Goal: Task Accomplishment & Management: Manage account settings

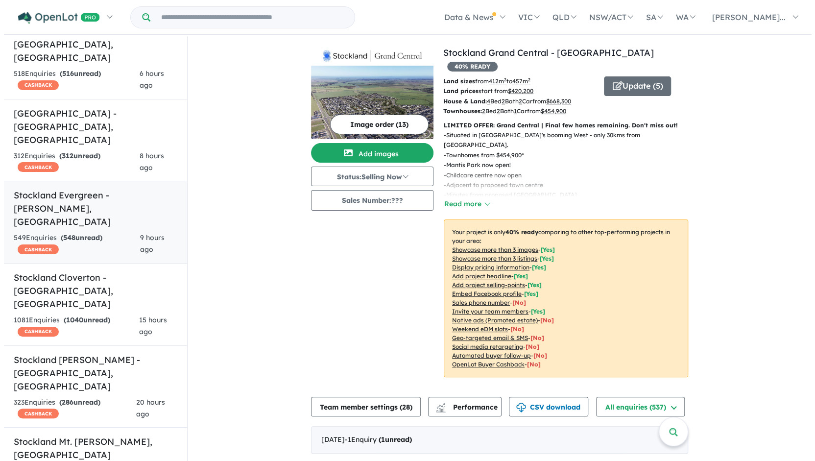
scroll to position [224, 0]
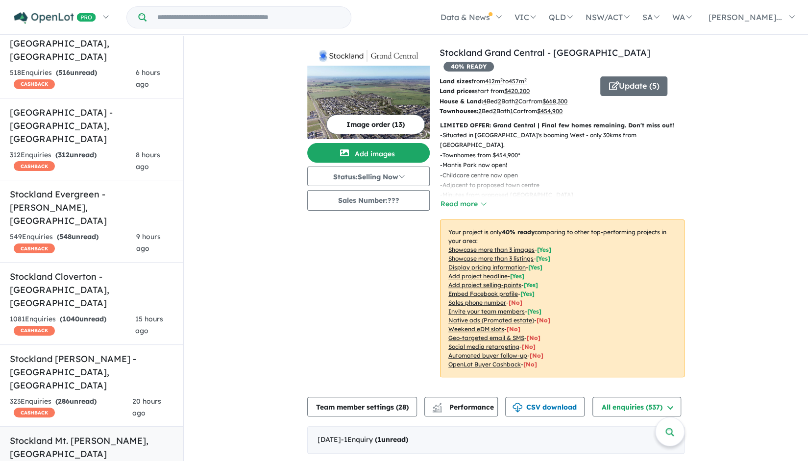
click at [84, 434] on h5 "Stockland Mt. [PERSON_NAME][GEOGRAPHIC_DATA] , [GEOGRAPHIC_DATA]" at bounding box center [92, 447] width 164 height 26
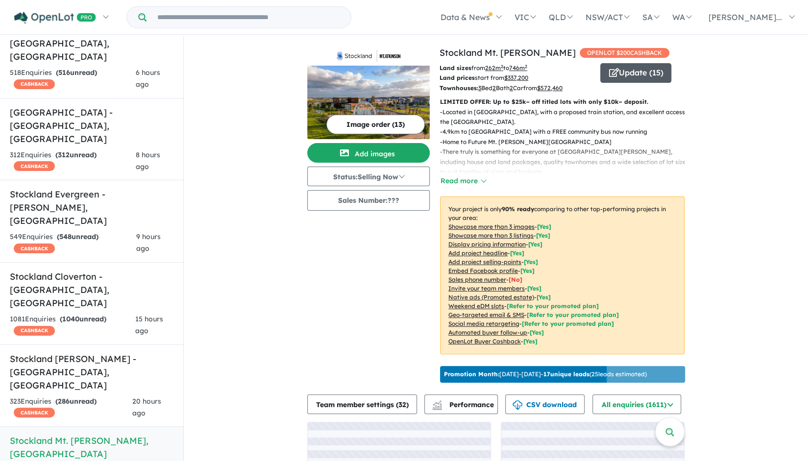
click at [630, 79] on button "Update ( 15 )" at bounding box center [635, 73] width 71 height 20
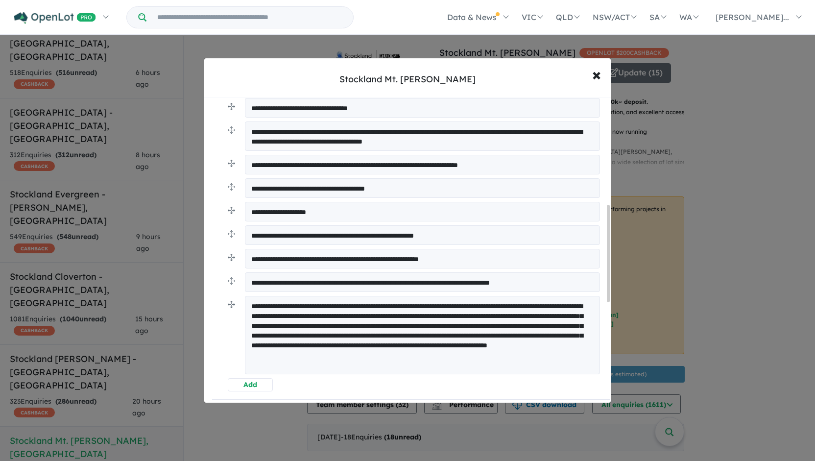
scroll to position [337, 0]
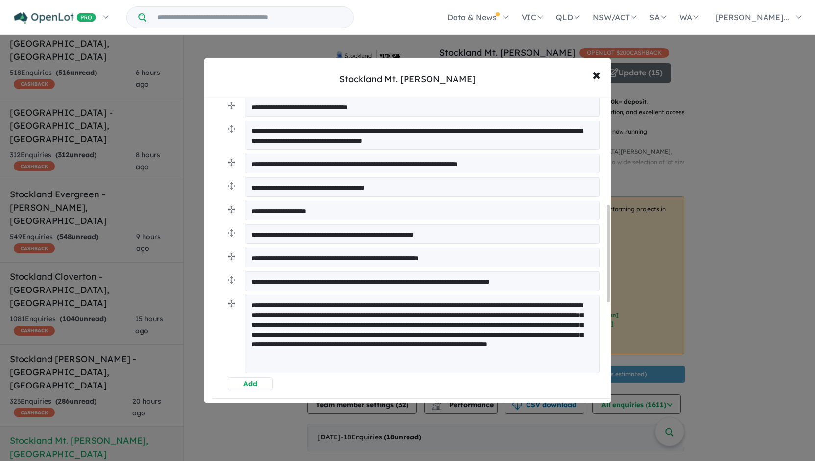
click at [404, 278] on textarea "**********" at bounding box center [422, 281] width 355 height 20
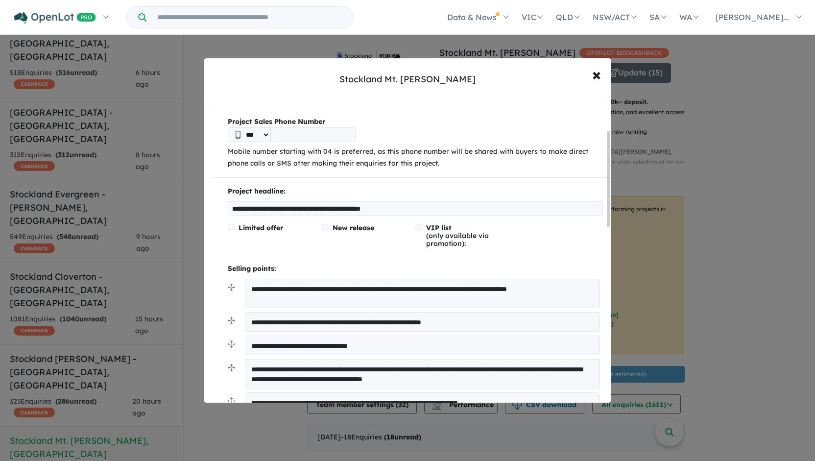
scroll to position [103, 0]
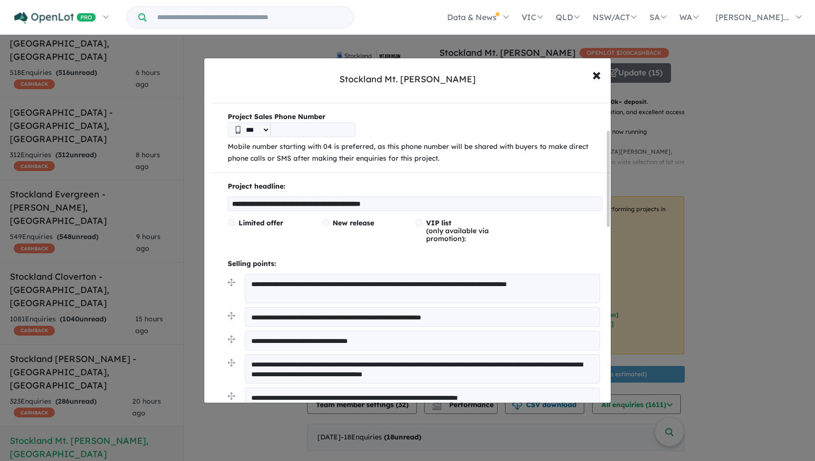
click at [334, 197] on input "**********" at bounding box center [415, 204] width 375 height 15
type input "**********"
drag, startPoint x: 432, startPoint y: 196, endPoint x: 449, endPoint y: 157, distance: 42.3
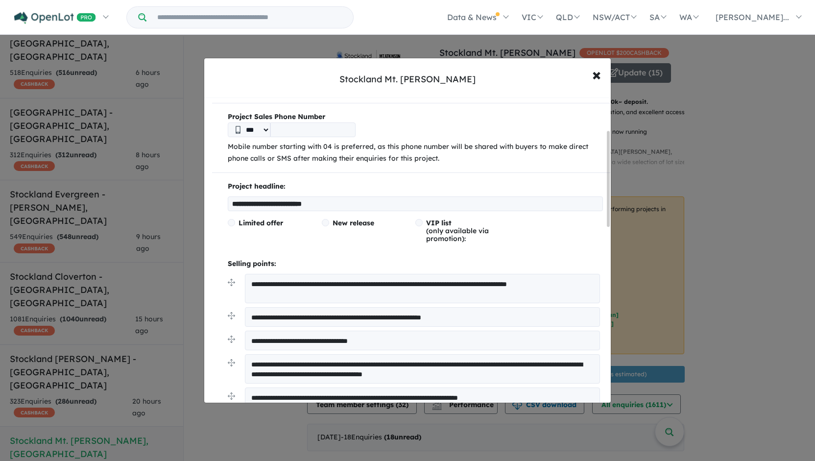
click at [449, 157] on p "Mobile number starting with 04 is preferred, as this phone number will be share…" at bounding box center [415, 153] width 375 height 24
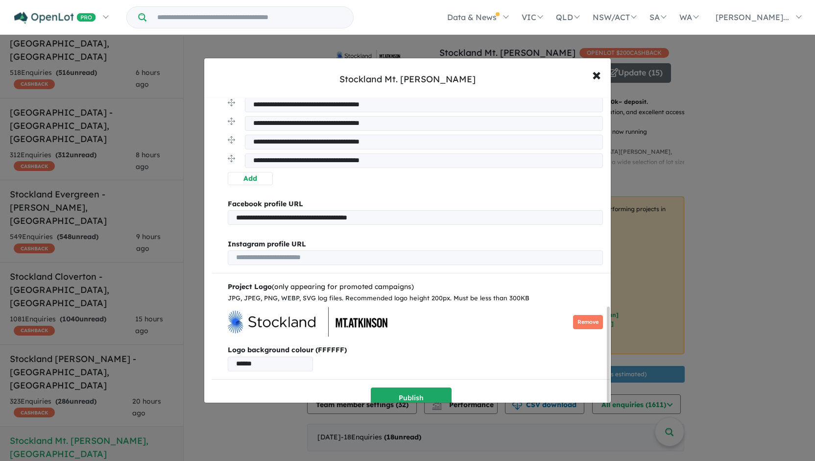
scroll to position [672, 0]
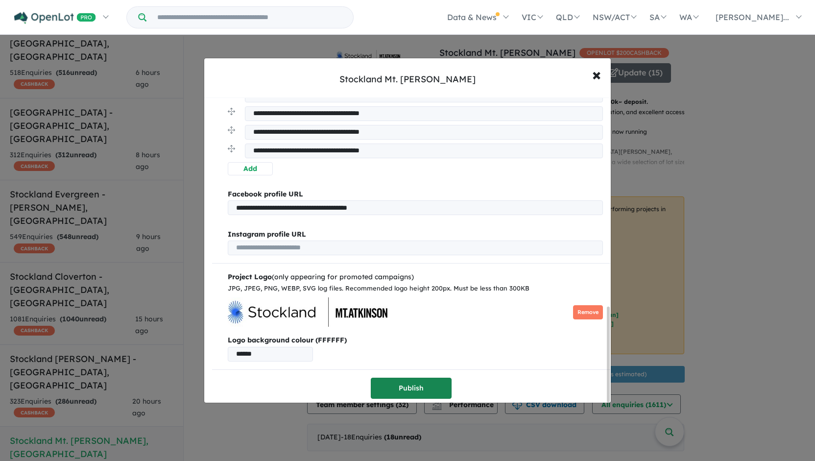
click at [393, 380] on button "Publish" at bounding box center [411, 388] width 81 height 21
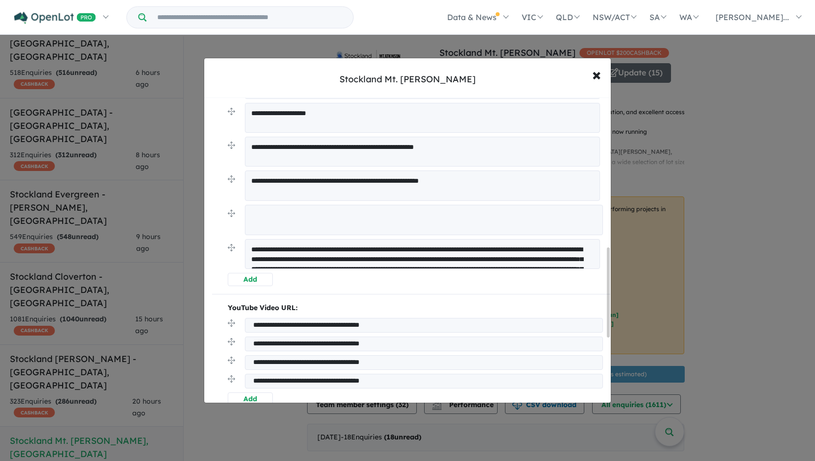
scroll to position [508, 0]
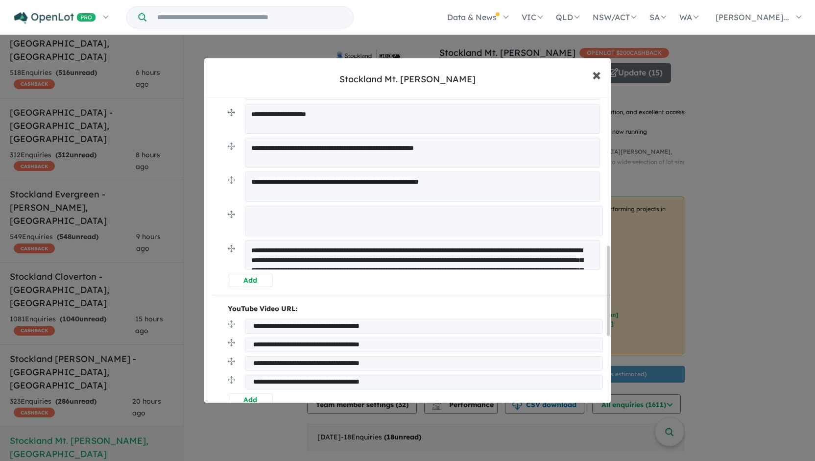
click at [602, 80] on button "× Close" at bounding box center [597, 74] width 28 height 26
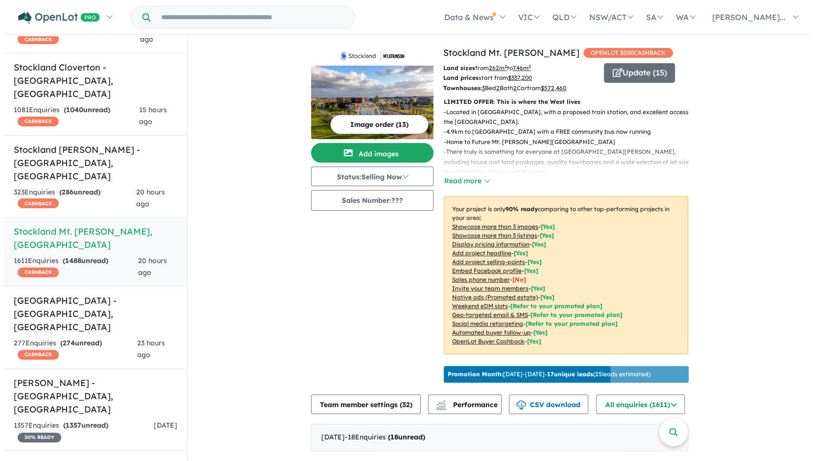
scroll to position [420, 0]
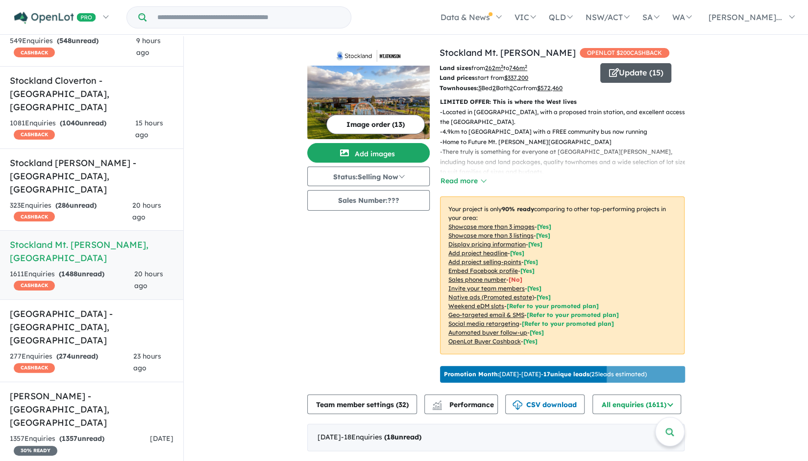
click at [644, 80] on button "Update ( 15 )" at bounding box center [635, 73] width 71 height 20
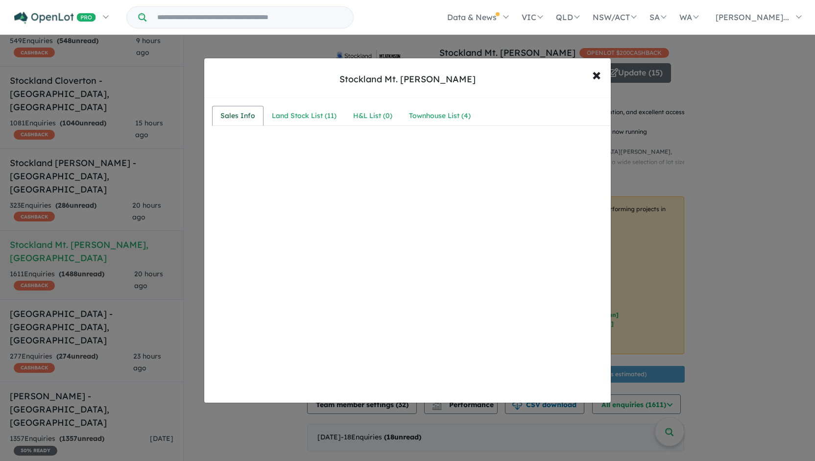
click at [229, 118] on div "Sales Info" at bounding box center [238, 116] width 35 height 12
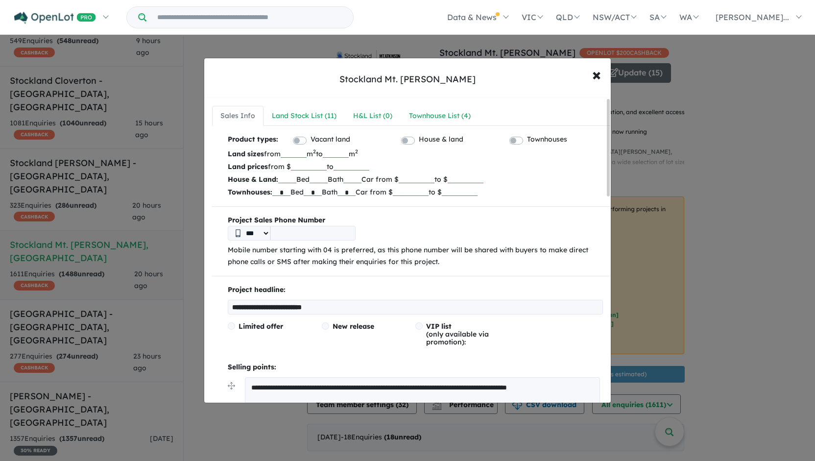
click at [229, 324] on span at bounding box center [231, 325] width 7 height 7
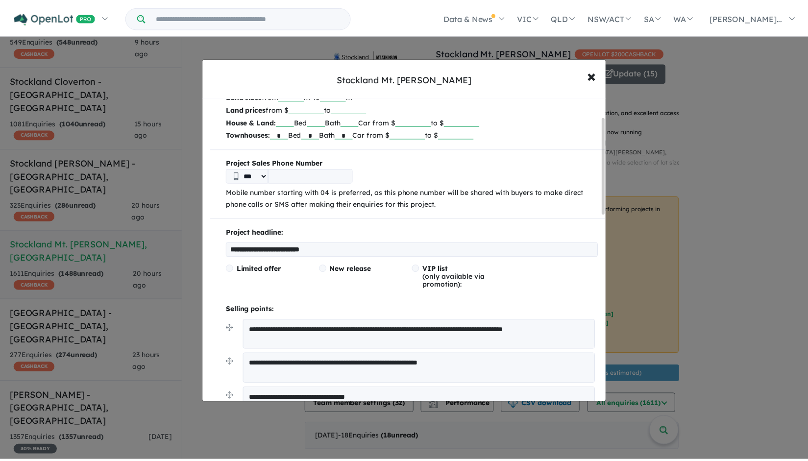
scroll to position [58, 0]
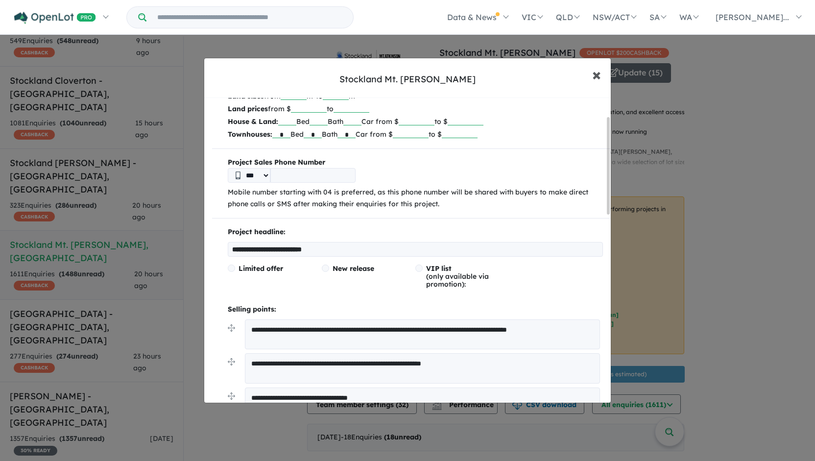
click at [602, 74] on button "× Close" at bounding box center [597, 74] width 28 height 26
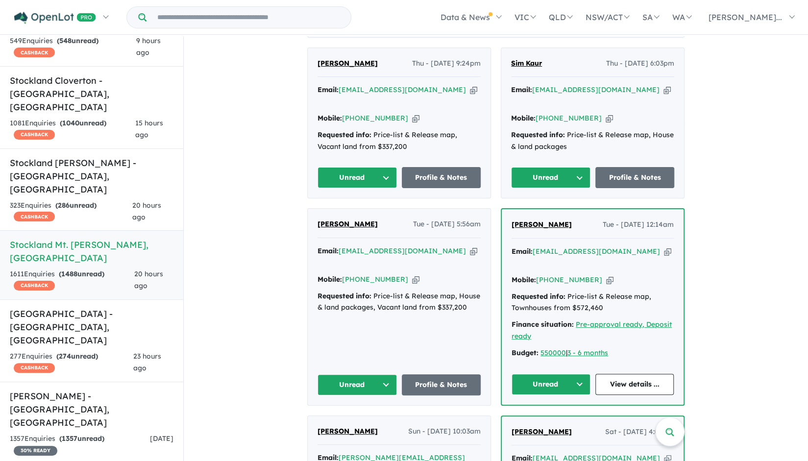
scroll to position [419, 0]
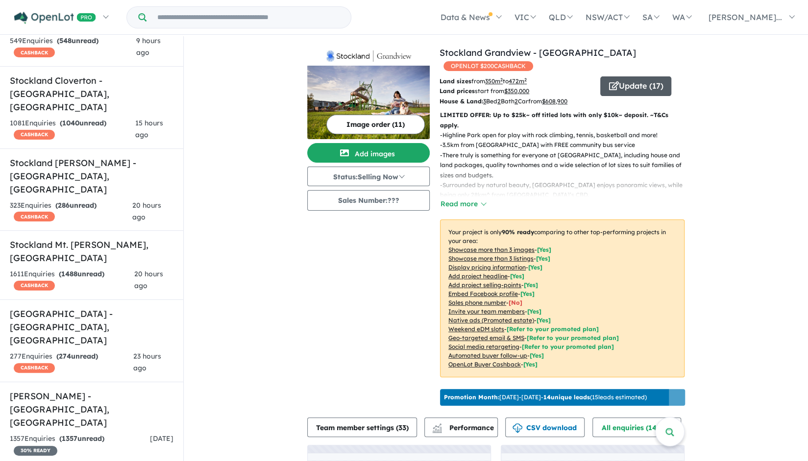
click at [624, 76] on button "Update ( 17 )" at bounding box center [635, 86] width 71 height 20
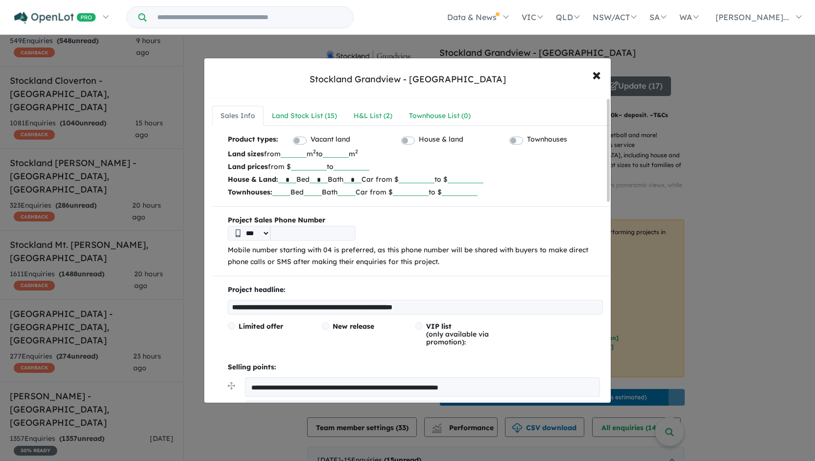
click at [388, 307] on input "**********" at bounding box center [415, 307] width 375 height 15
click at [418, 294] on p "Project headline:" at bounding box center [415, 290] width 375 height 12
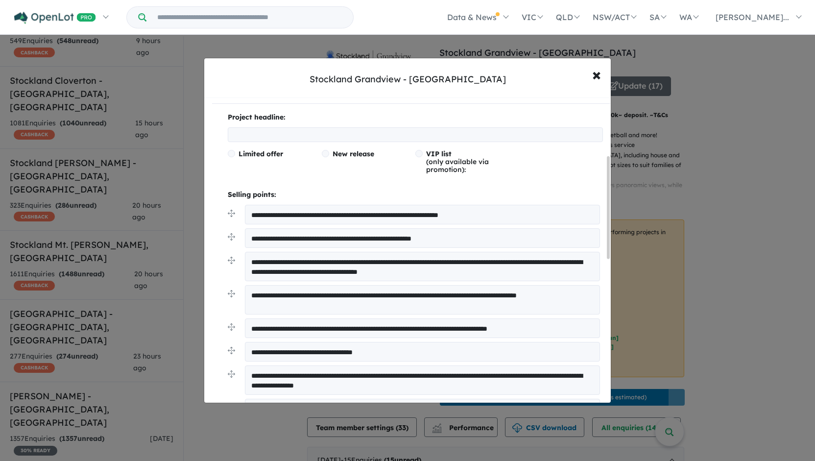
scroll to position [170, 0]
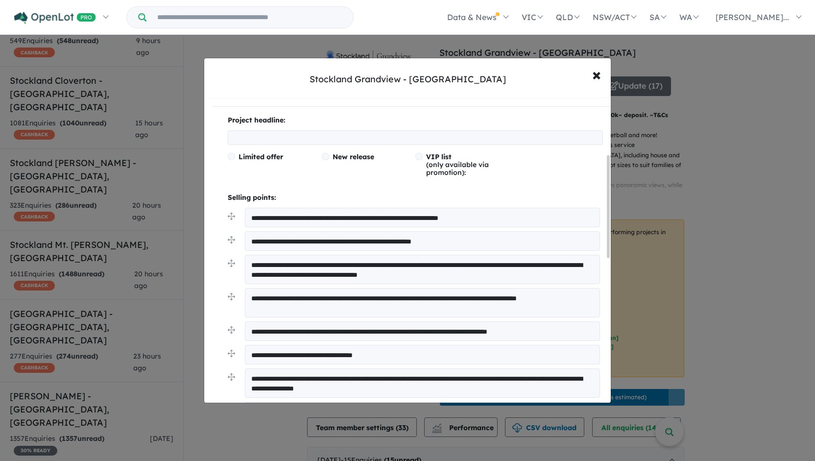
click at [230, 157] on span at bounding box center [231, 156] width 7 height 7
click at [369, 159] on span "New release" at bounding box center [354, 156] width 42 height 9
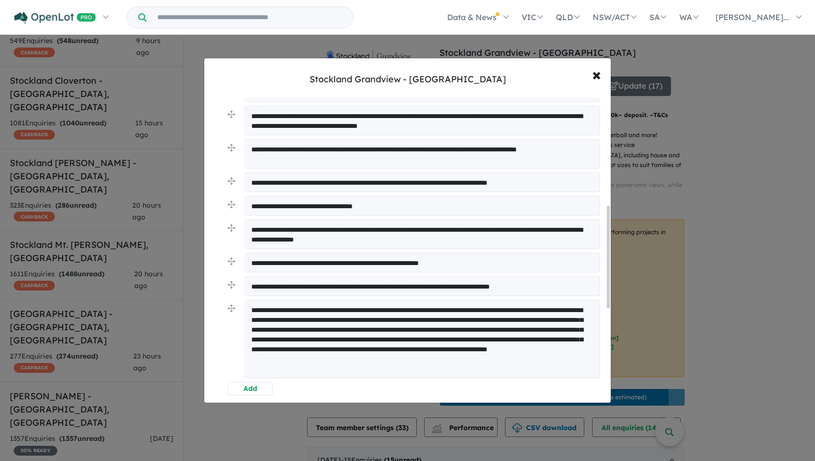
scroll to position [326, 0]
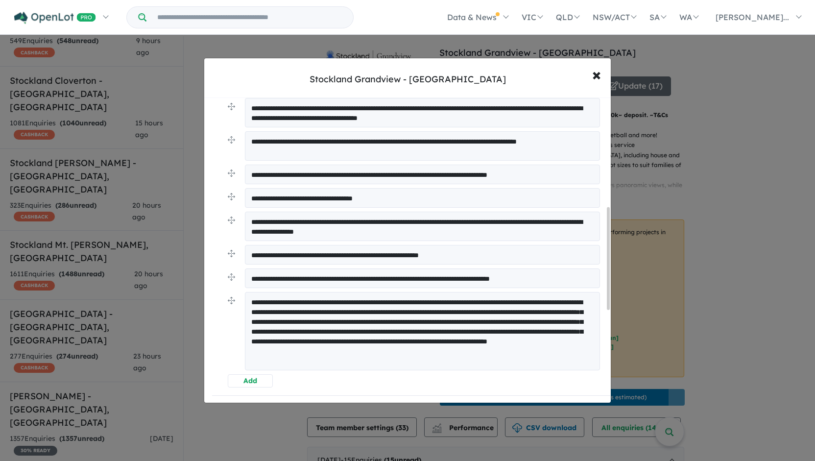
click at [393, 275] on textarea "**********" at bounding box center [422, 279] width 355 height 20
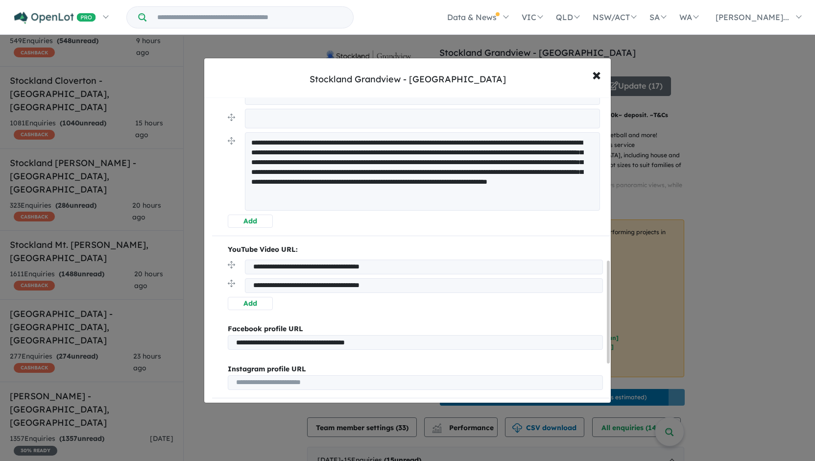
scroll to position [621, 0]
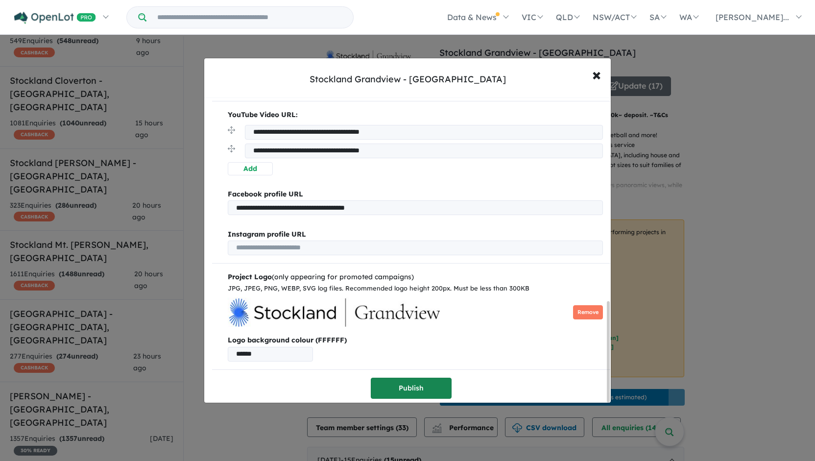
click at [407, 379] on button "Publish" at bounding box center [411, 388] width 81 height 21
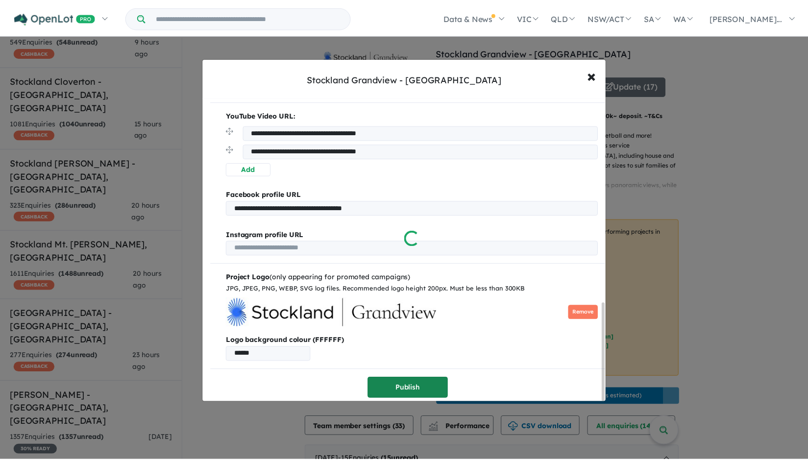
scroll to position [0, 0]
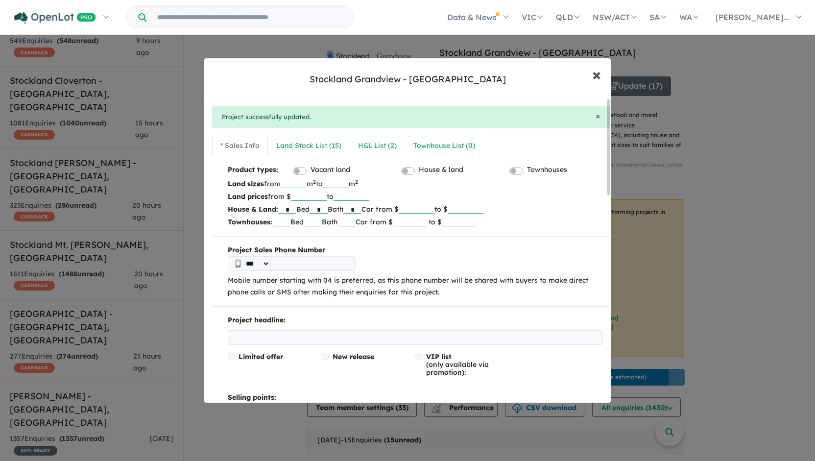
click at [598, 81] on span "×" at bounding box center [596, 74] width 9 height 21
